Goal: Information Seeking & Learning: Learn about a topic

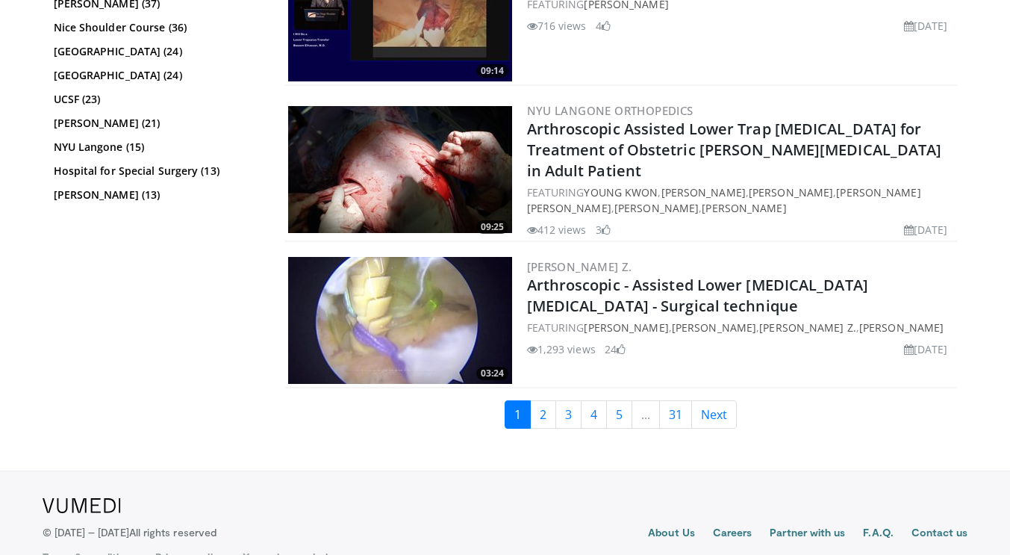
scroll to position [3726, 0]
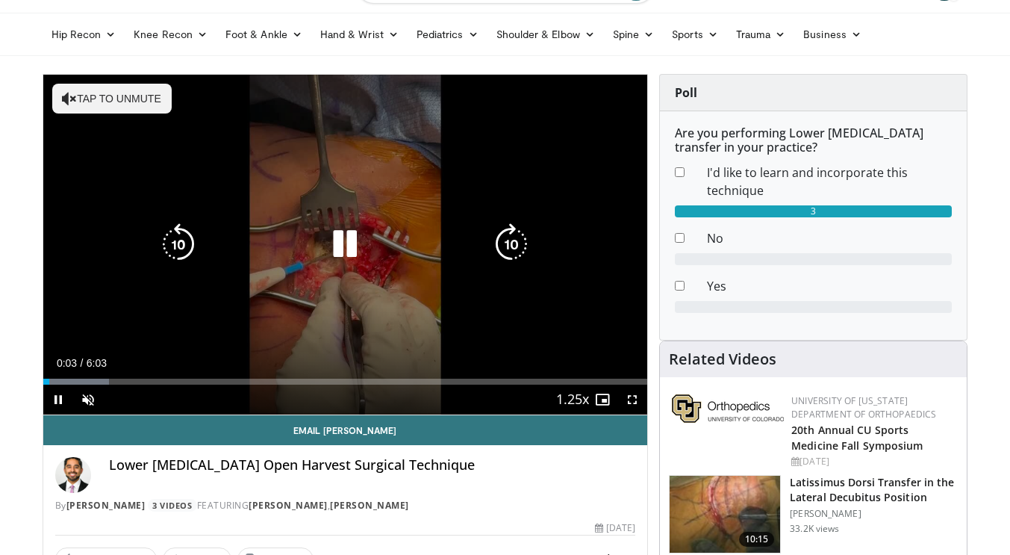
scroll to position [43, 0]
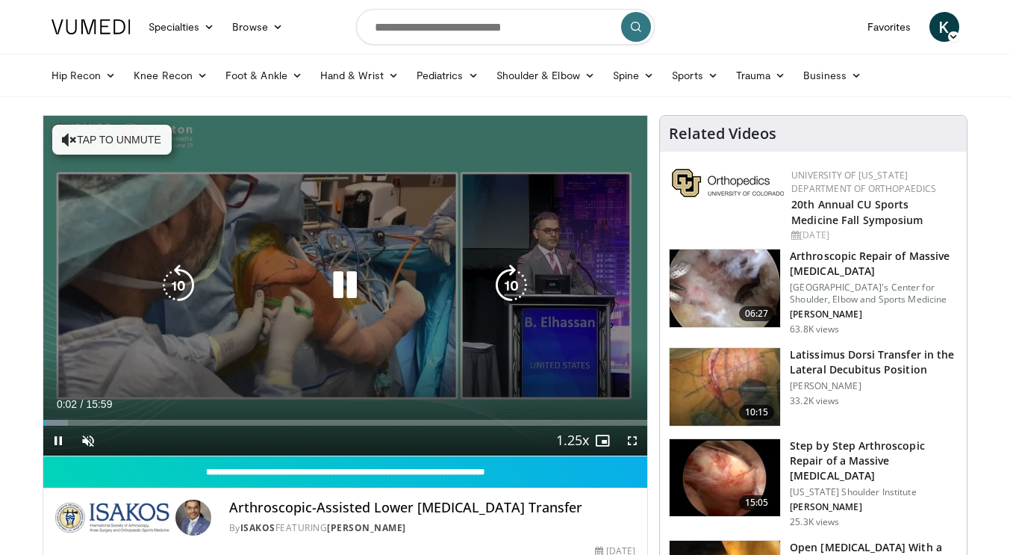
click at [350, 280] on icon "Video Player" at bounding box center [345, 285] width 42 height 42
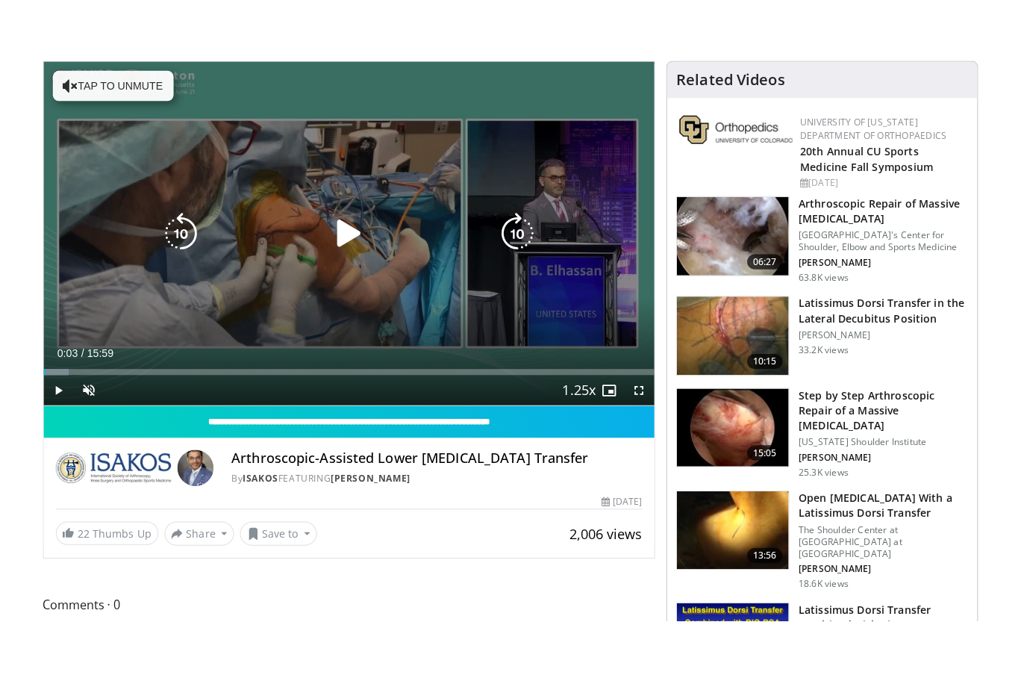
scroll to position [114, 0]
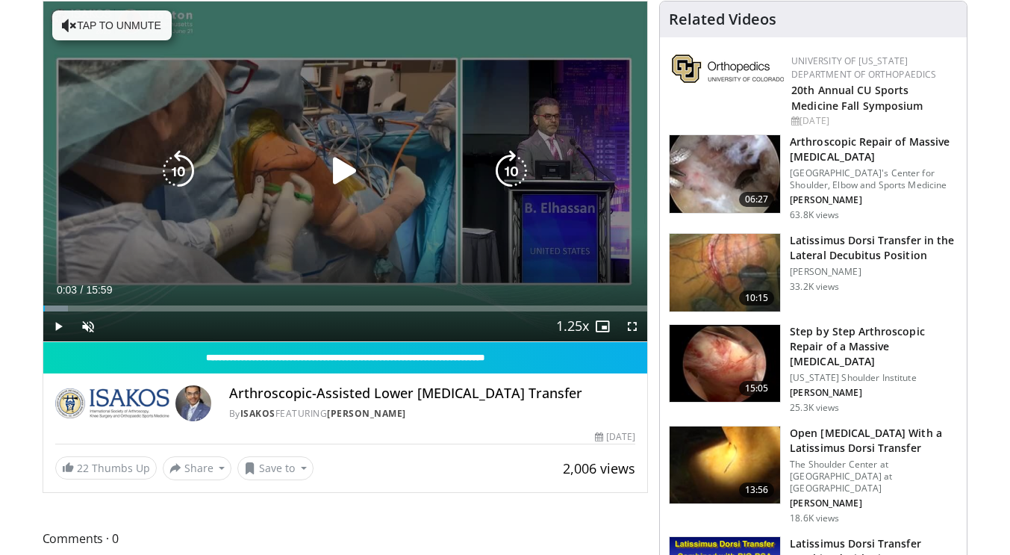
click at [352, 170] on icon "Video Player" at bounding box center [345, 171] width 42 height 42
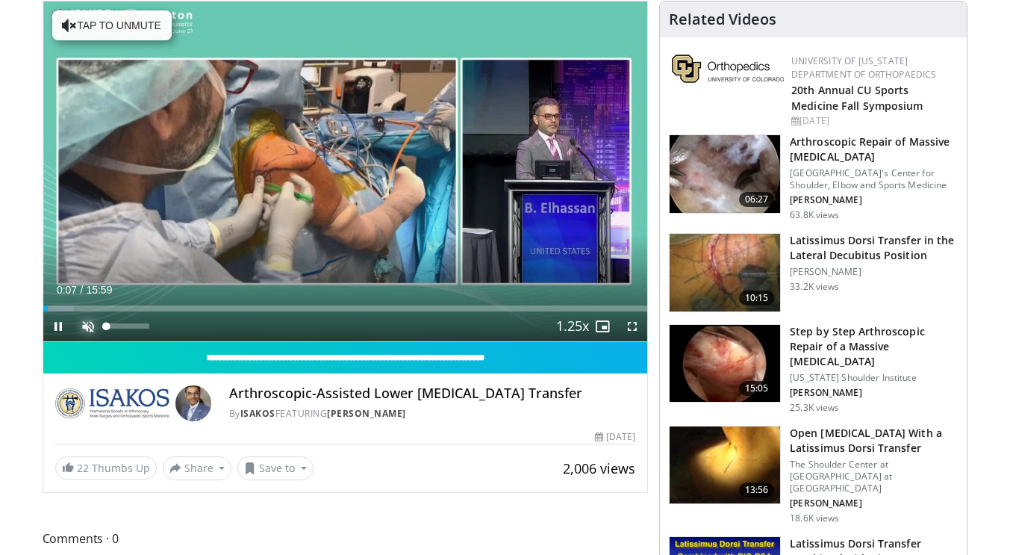
click at [81, 331] on span "Video Player" at bounding box center [88, 326] width 30 height 30
click at [640, 325] on span "Video Player" at bounding box center [632, 326] width 30 height 30
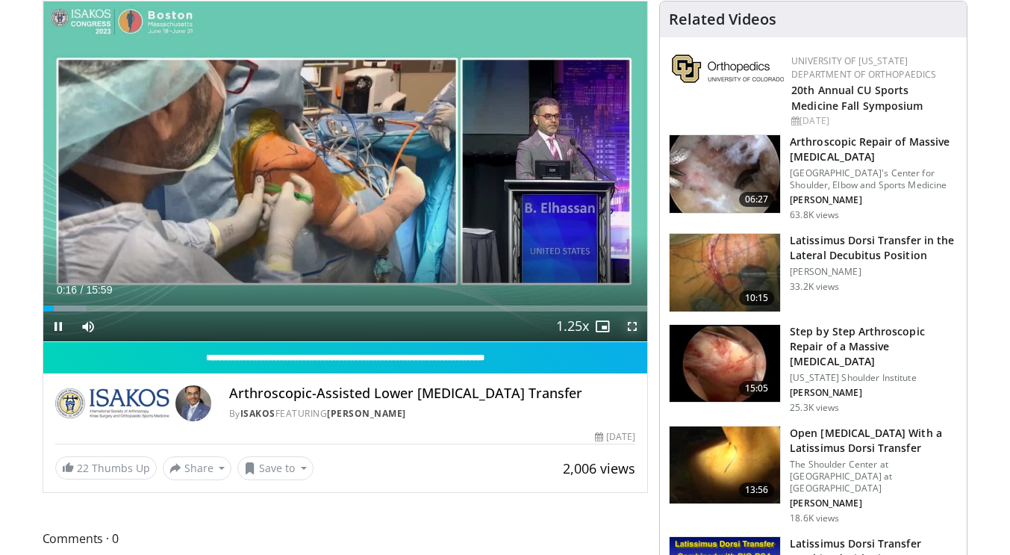
click at [631, 324] on span "Video Player" at bounding box center [632, 326] width 30 height 30
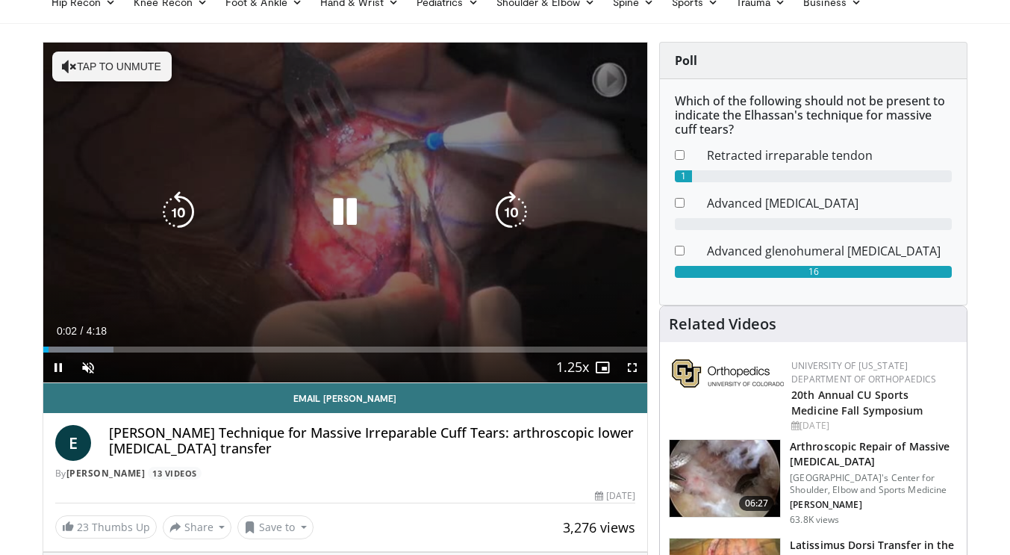
scroll to position [75, 0]
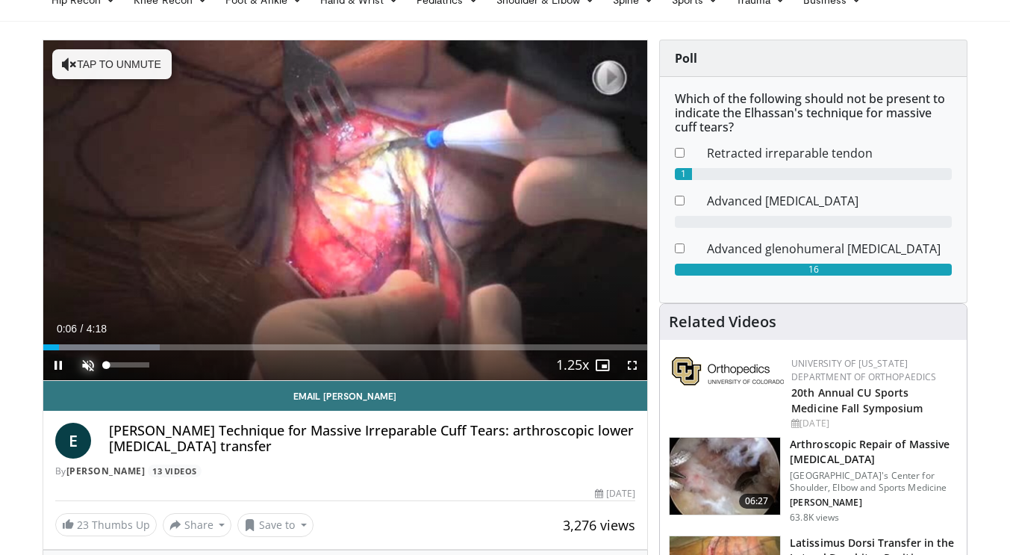
click at [89, 363] on span "Video Player" at bounding box center [88, 365] width 30 height 30
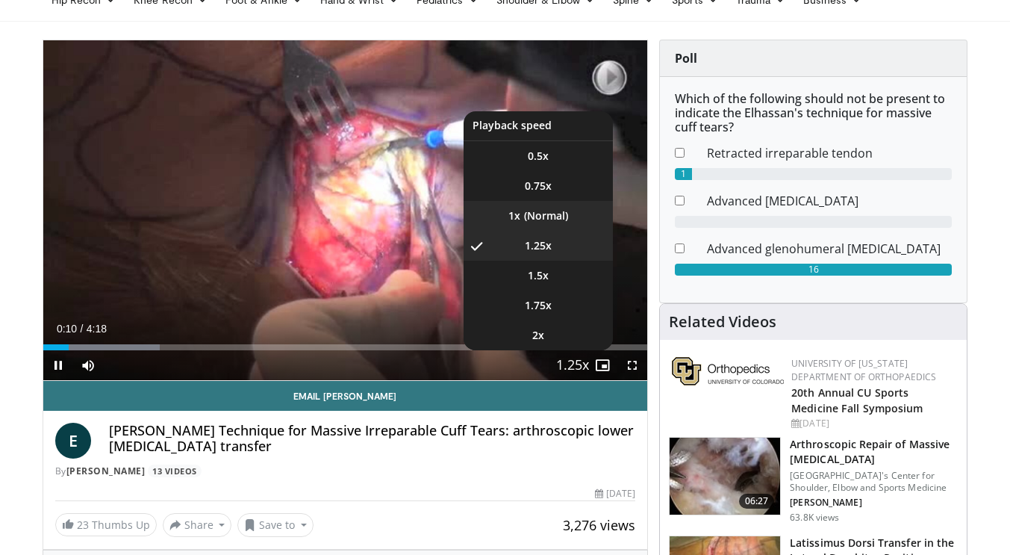
click at [552, 210] on li "1x" at bounding box center [537, 216] width 149 height 30
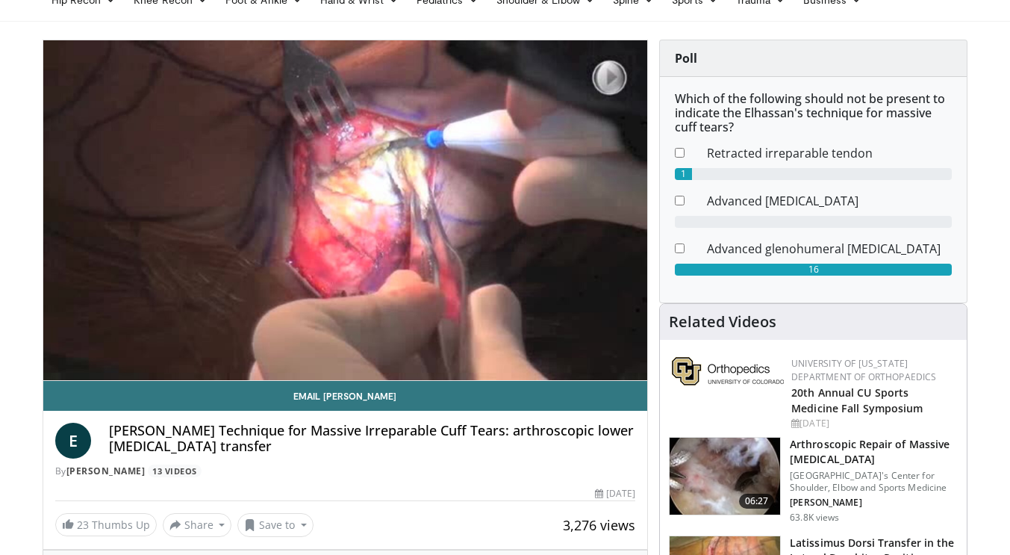
click at [685, 21] on div "Hip Recon Hip Arthroplasty Revision Hip Arthroplasty Hip Preservation Knee Reco…" at bounding box center [505, -1] width 1010 height 43
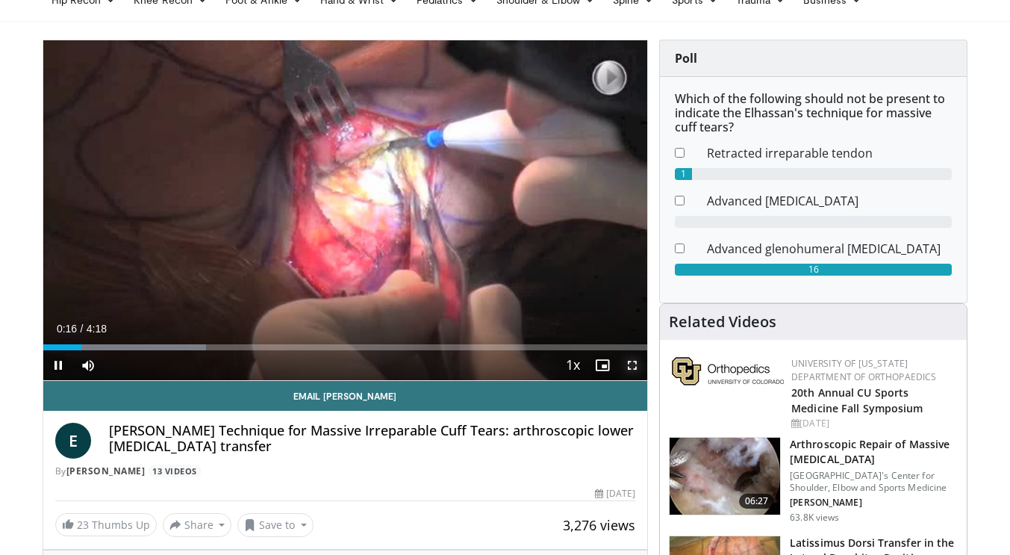
click at [628, 368] on span "Video Player" at bounding box center [632, 365] width 30 height 30
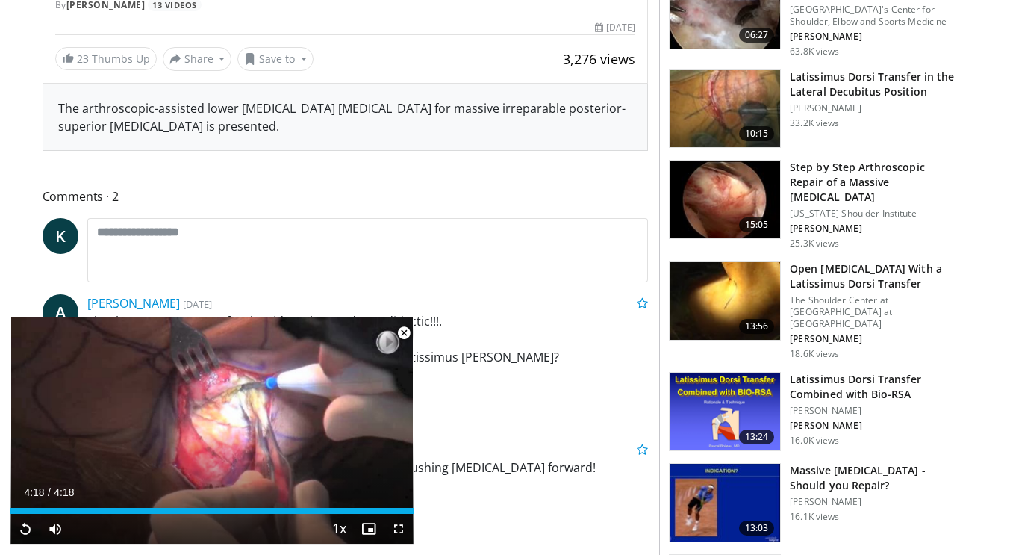
scroll to position [558, 0]
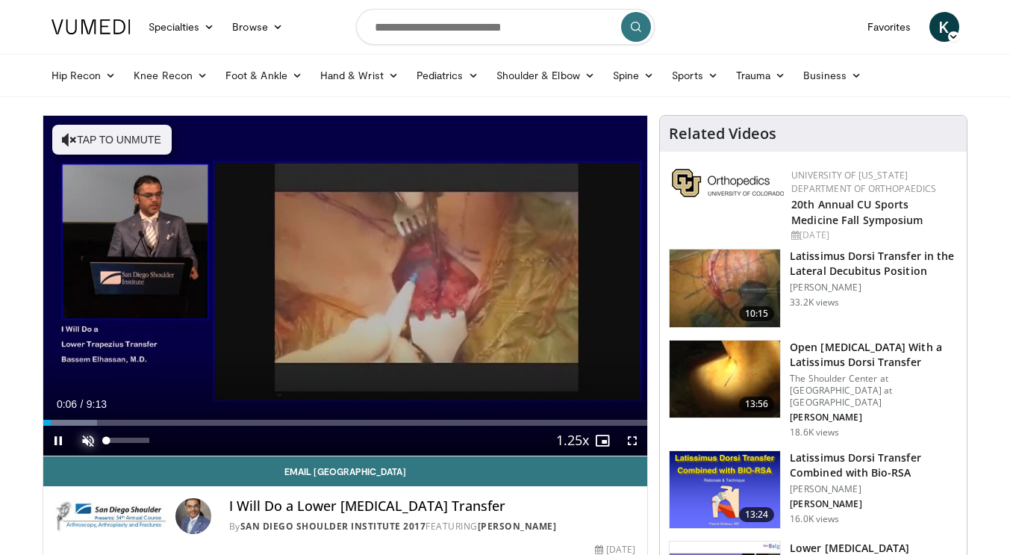
click at [90, 440] on span "Video Player" at bounding box center [88, 440] width 30 height 30
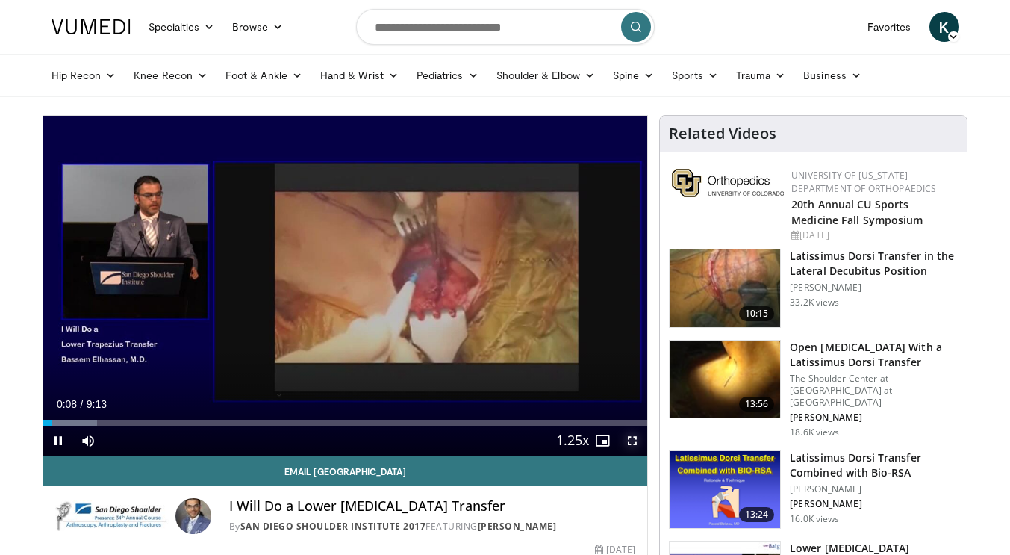
click at [626, 436] on span "Video Player" at bounding box center [632, 440] width 30 height 30
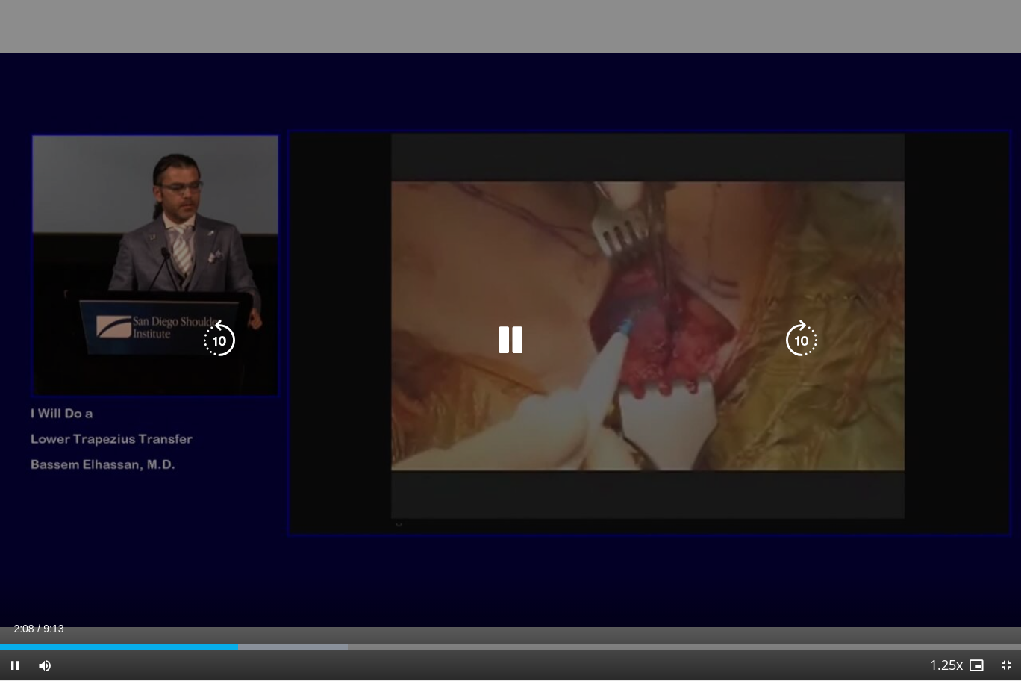
click at [514, 337] on icon "Video Player" at bounding box center [511, 340] width 42 height 42
click at [510, 337] on icon "Video Player" at bounding box center [511, 340] width 42 height 42
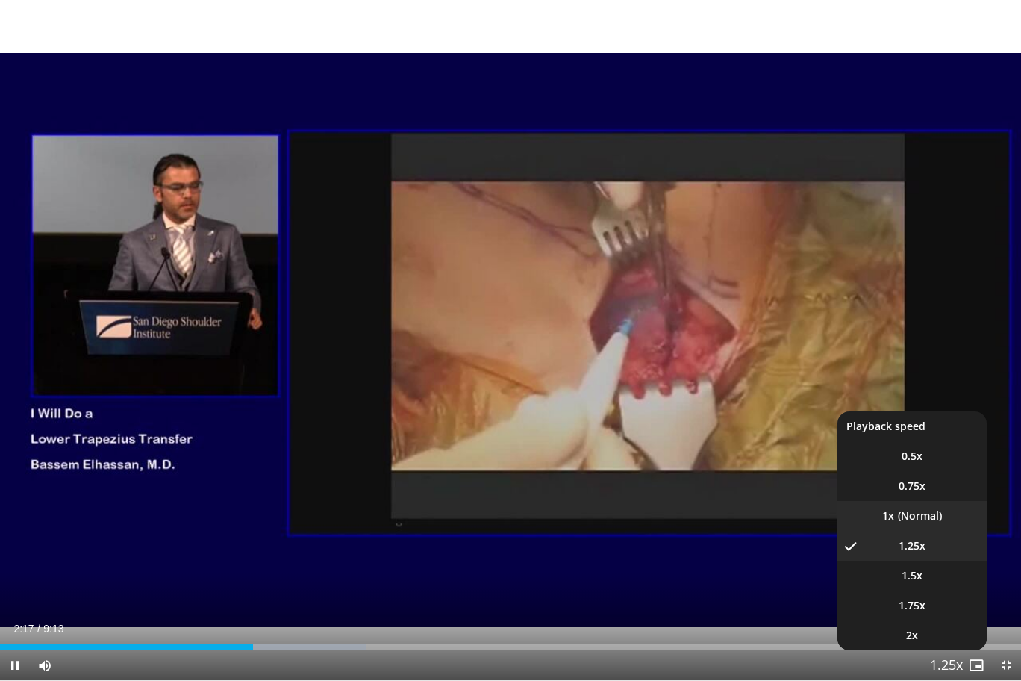
click at [911, 516] on li "1x" at bounding box center [911, 516] width 149 height 30
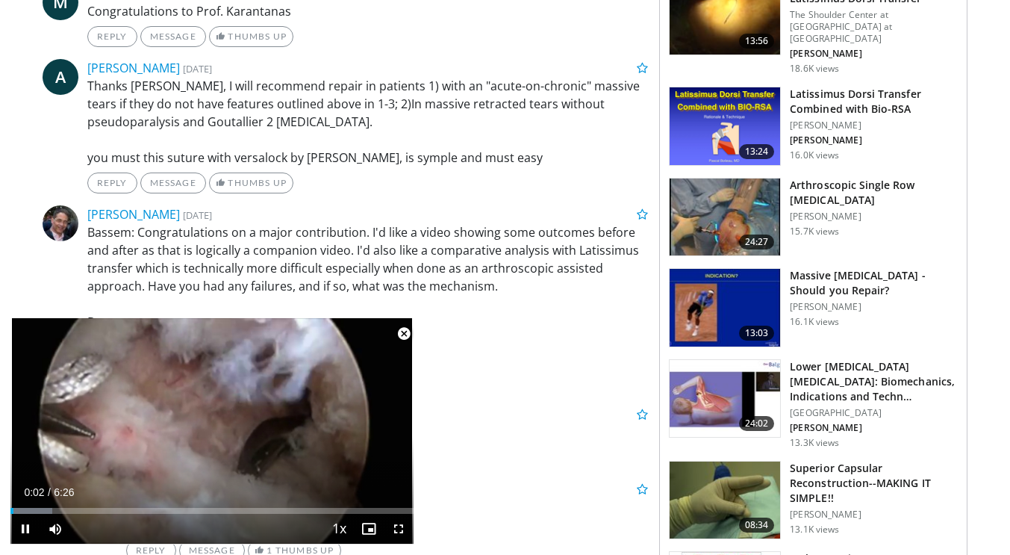
scroll to position [928, 0]
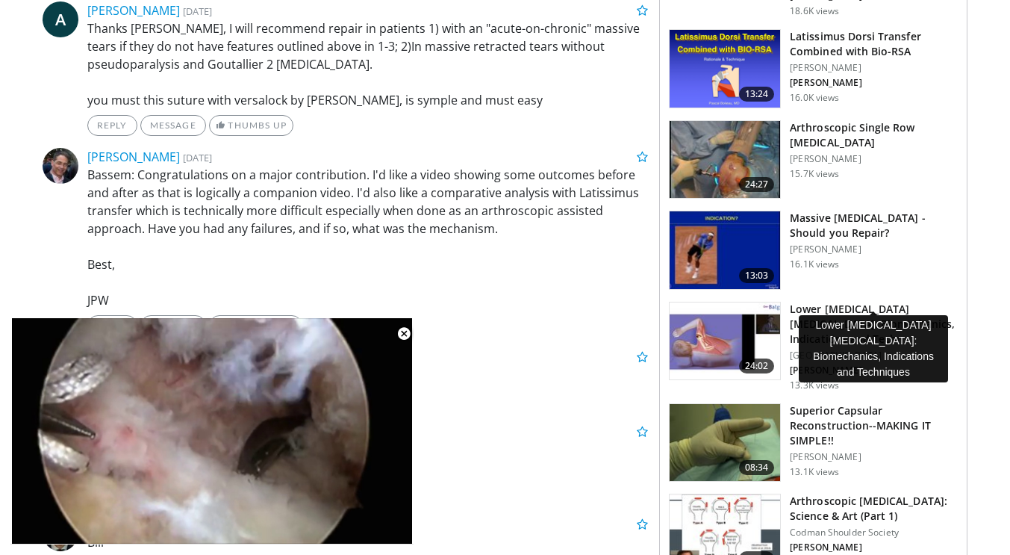
click at [874, 302] on h3 "Lower [MEDICAL_DATA] [MEDICAL_DATA]: Biomechanics, Indications and Techn…" at bounding box center [874, 324] width 168 height 45
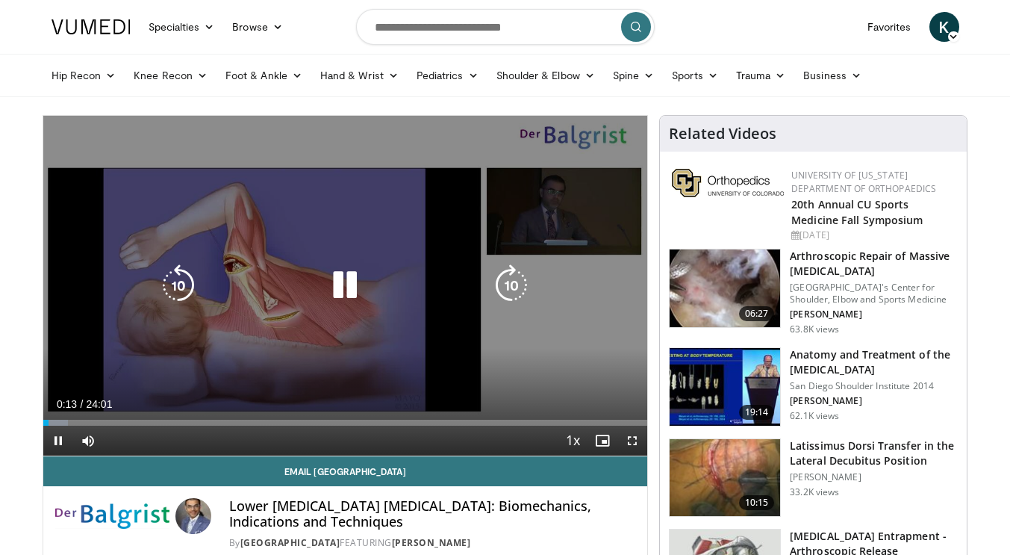
click at [338, 281] on icon "Video Player" at bounding box center [345, 285] width 42 height 42
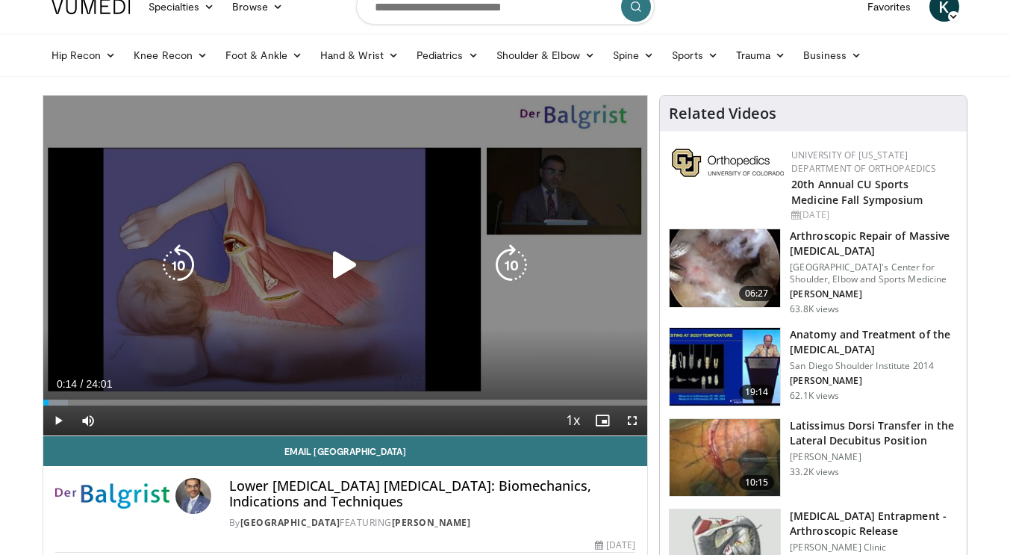
scroll to position [21, 0]
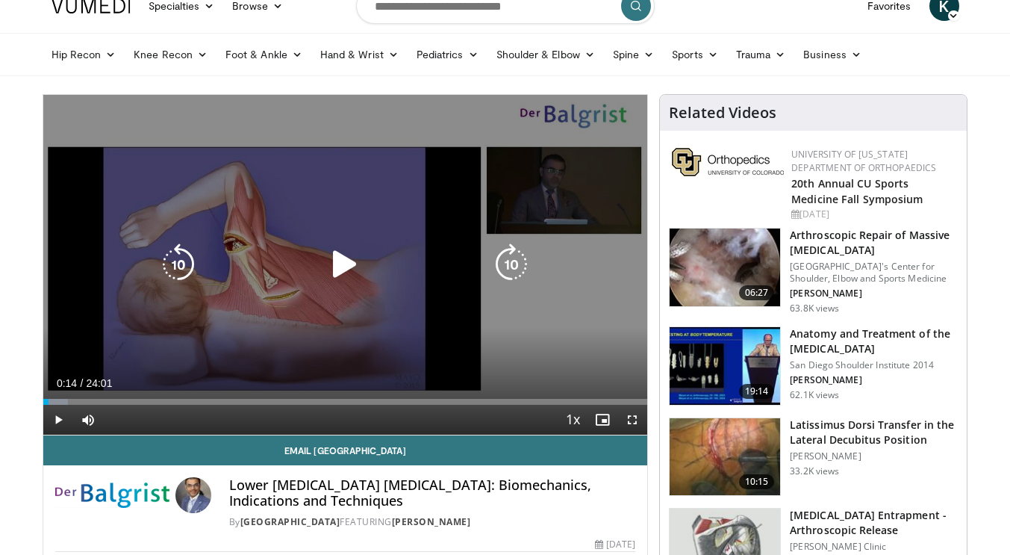
click at [332, 267] on icon "Video Player" at bounding box center [345, 264] width 42 height 42
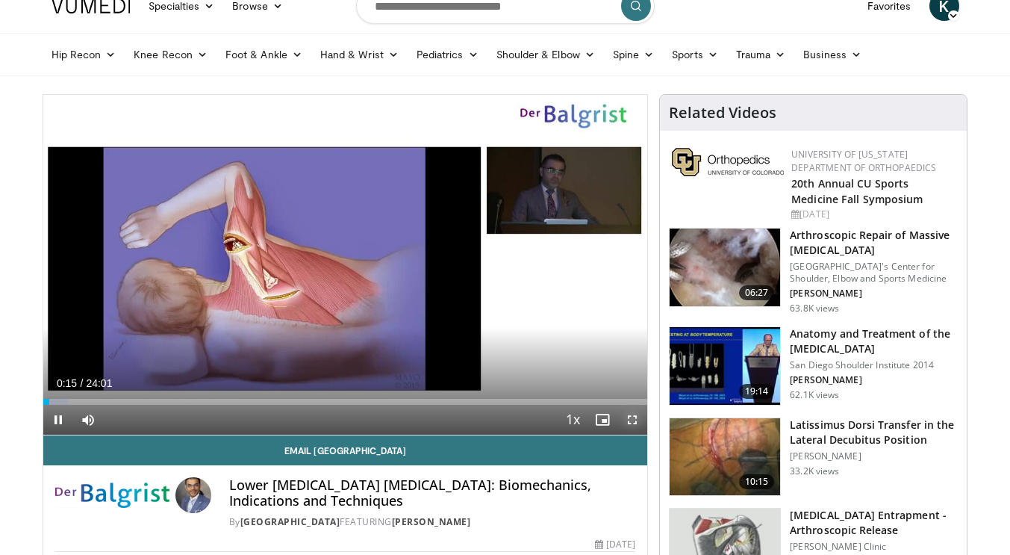
click at [630, 415] on span "Video Player" at bounding box center [632, 419] width 30 height 30
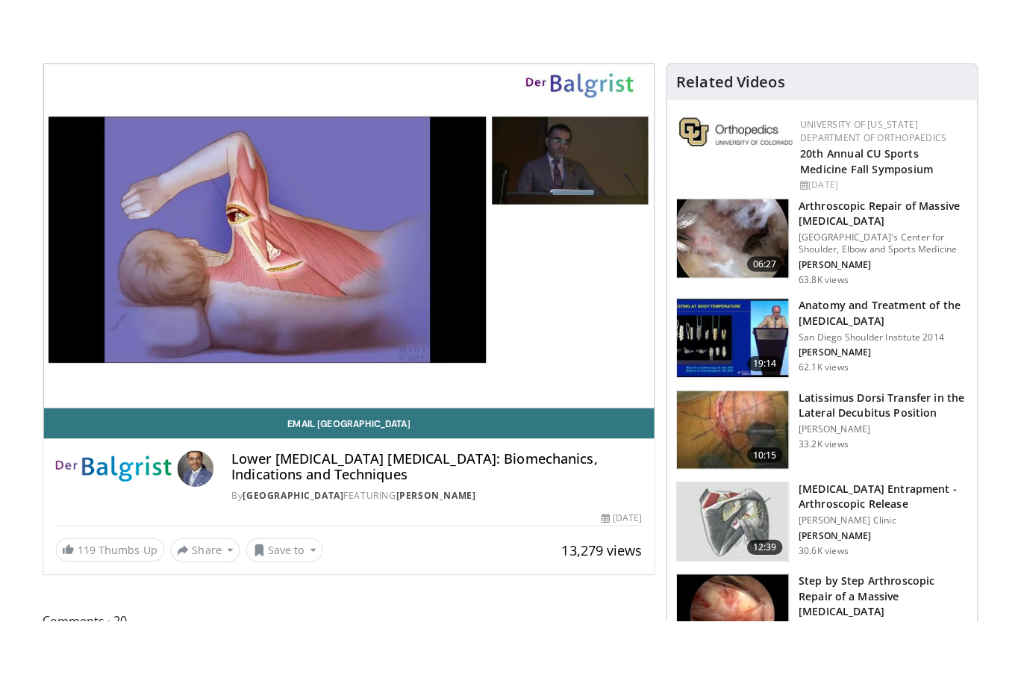
scroll to position [115, 0]
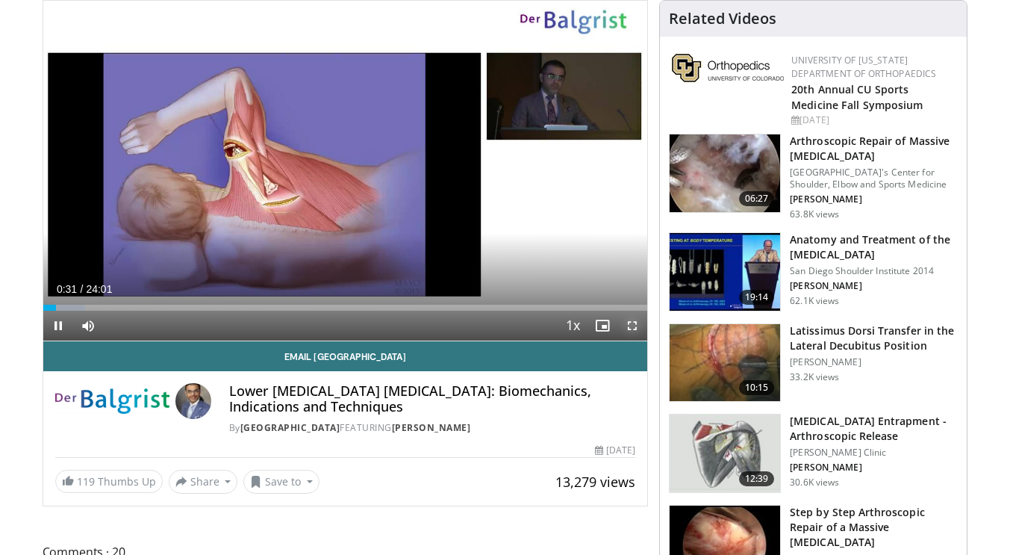
click at [631, 326] on span "Video Player" at bounding box center [632, 325] width 30 height 30
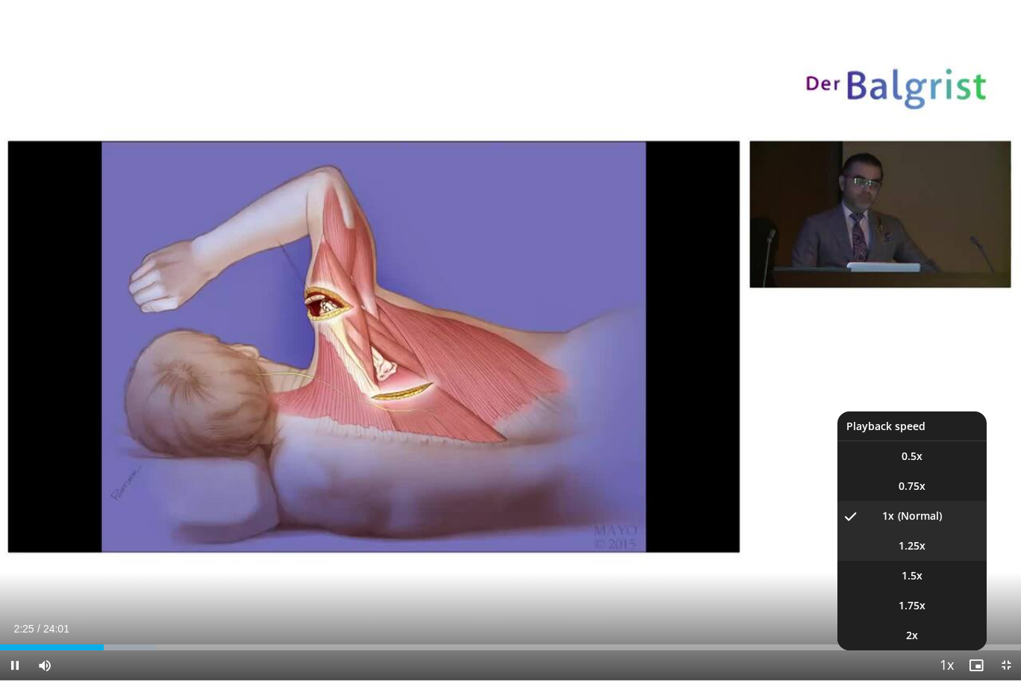
click at [911, 552] on span "1.25x" at bounding box center [912, 545] width 27 height 15
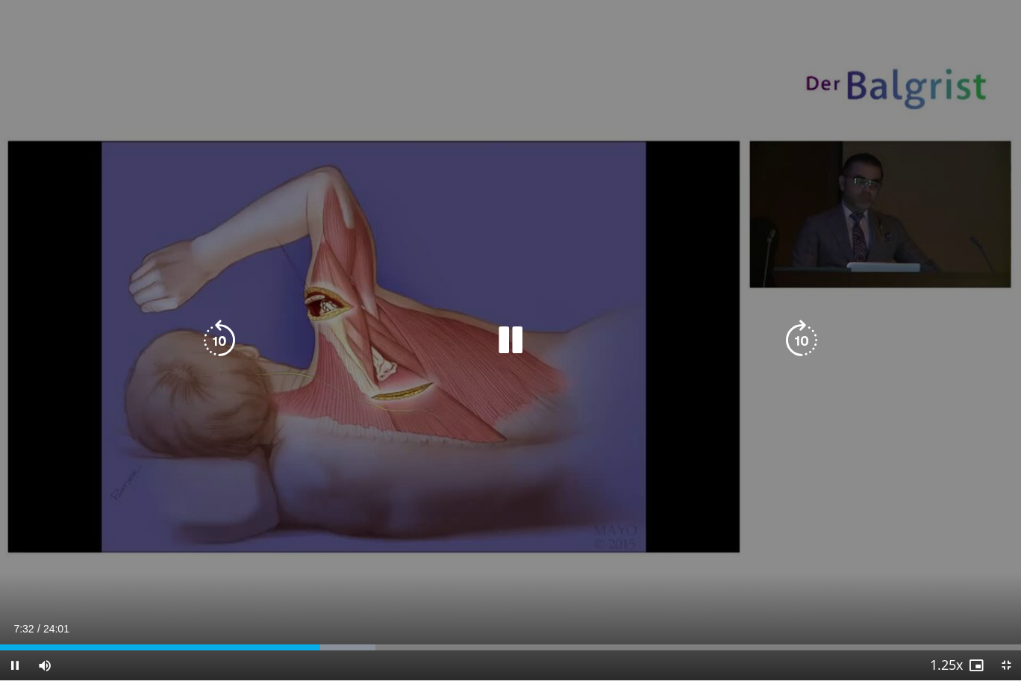
click at [960, 246] on div "20 seconds Tap to unmute" at bounding box center [510, 340] width 1021 height 680
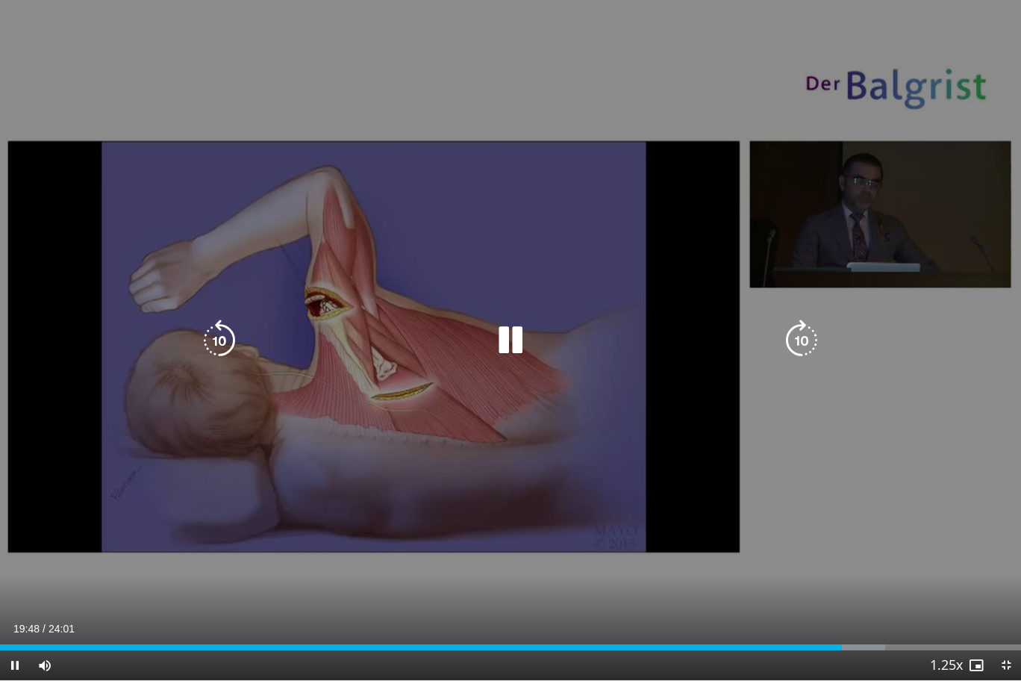
click at [517, 340] on icon "Video Player" at bounding box center [511, 340] width 42 height 42
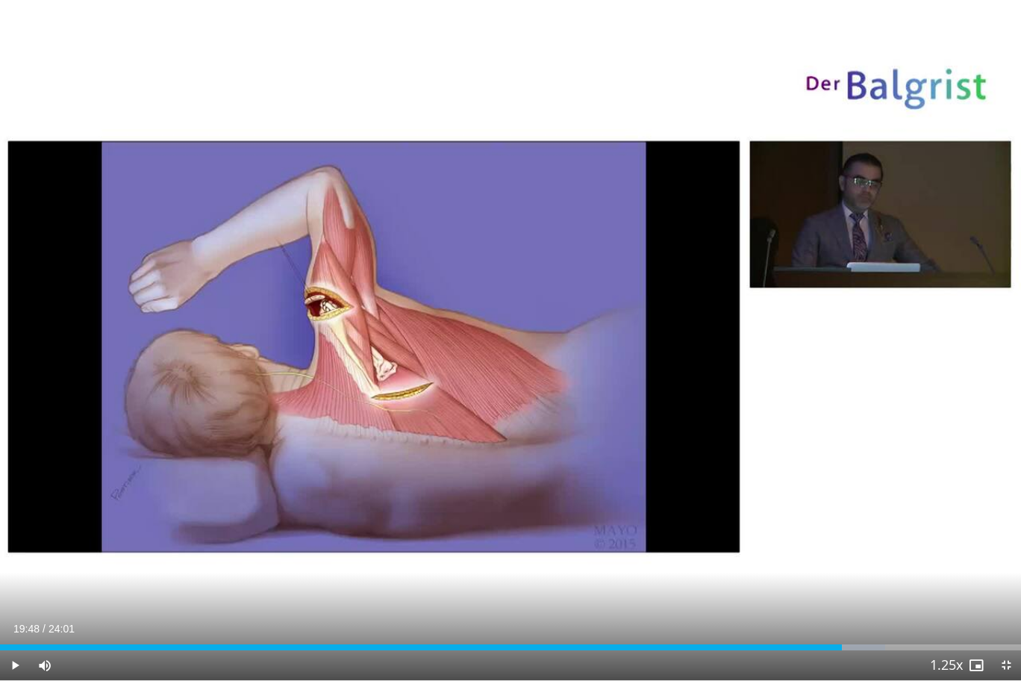
click at [517, 340] on div "10 seconds Tap to unmute" at bounding box center [510, 340] width 1021 height 680
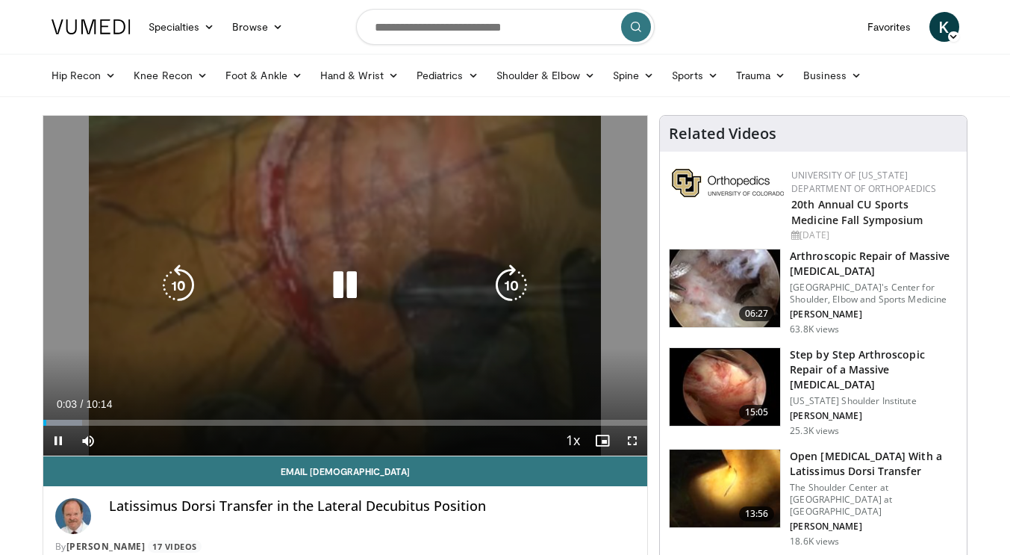
click at [340, 274] on icon "Video Player" at bounding box center [345, 285] width 42 height 42
